Goal: Task Accomplishment & Management: Complete application form

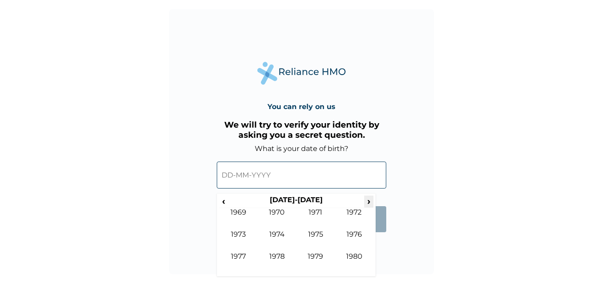
click at [370, 201] on span "›" at bounding box center [369, 200] width 10 height 11
click at [225, 199] on span "‹" at bounding box center [223, 200] width 9 height 11
click at [315, 239] on td "1995" at bounding box center [315, 241] width 39 height 22
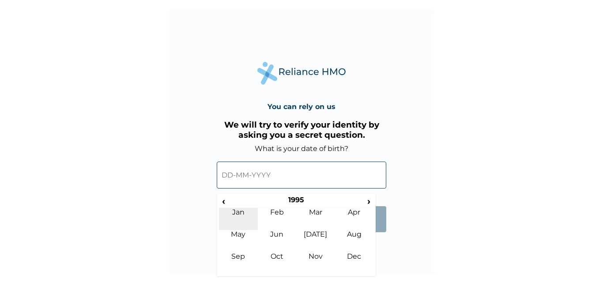
click at [235, 211] on td "Jan" at bounding box center [238, 219] width 39 height 22
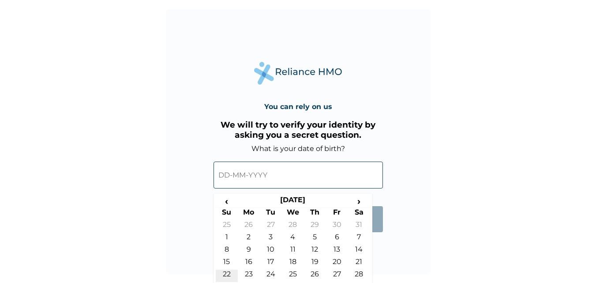
click at [229, 270] on td "22" at bounding box center [227, 276] width 22 height 12
type input "[DATE]"
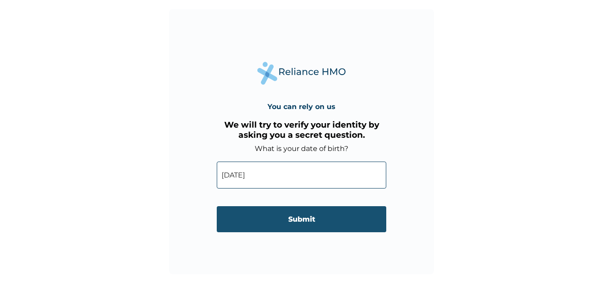
click at [295, 218] on input "Submit" at bounding box center [301, 219] width 169 height 26
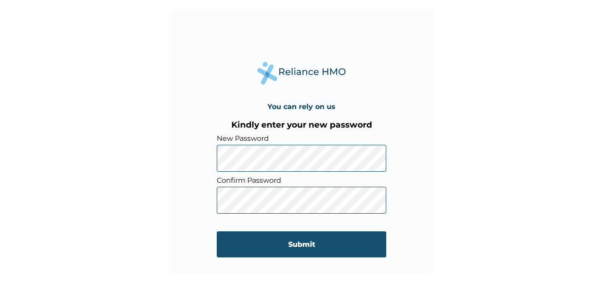
click at [266, 245] on input "Submit" at bounding box center [301, 244] width 169 height 26
